Goal: Information Seeking & Learning: Learn about a topic

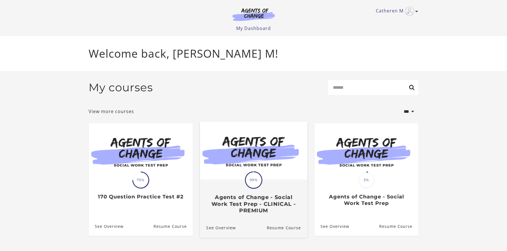
click at [249, 182] on span "99%" at bounding box center [254, 180] width 16 height 16
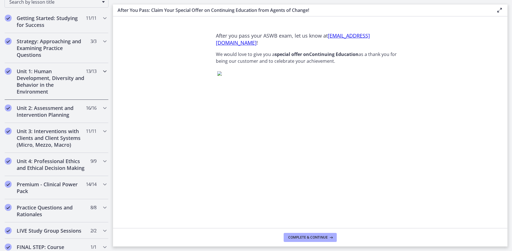
scroll to position [226, 0]
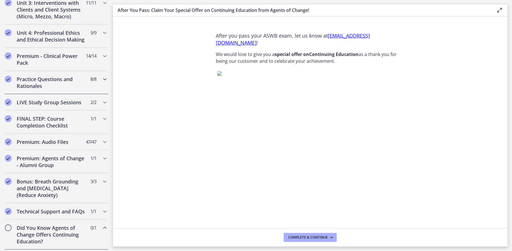
click at [45, 89] on h2 "Practice Questions and Rationales" at bounding box center [51, 83] width 69 height 14
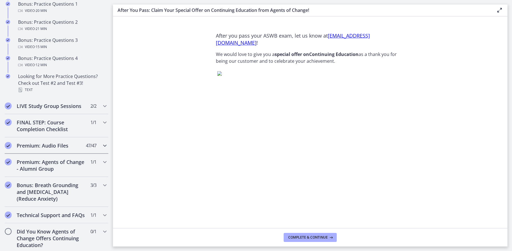
scroll to position [378, 0]
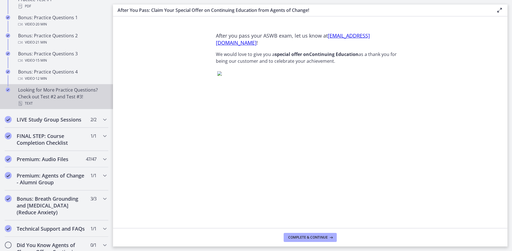
click at [72, 91] on link "Looking for More Practice Questions? Check out Test #2 and Test #3! Text" at bounding box center [56, 96] width 113 height 25
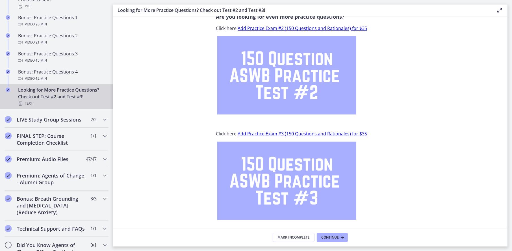
scroll to position [37, 0]
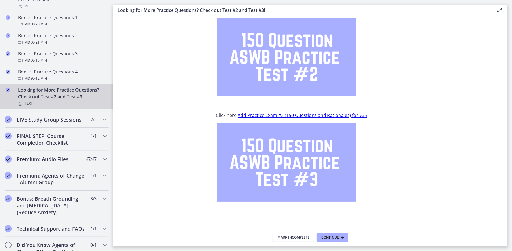
drag, startPoint x: 511, startPoint y: 236, endPoint x: 397, endPoint y: 171, distance: 130.5
click at [477, 218] on main "Looking for More Practice Questions? Check out Test #2 and Test #3! Enable full…" at bounding box center [312, 125] width 399 height 251
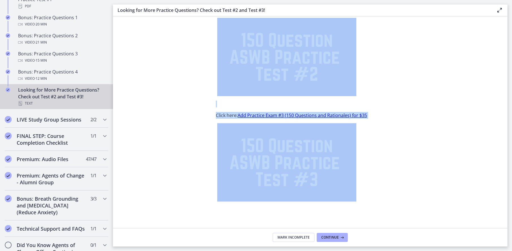
click at [131, 178] on section "Are you looking for even more practice questions? Click here: Add Practice Exam…" at bounding box center [310, 121] width 394 height 211
